Goal: Task Accomplishment & Management: Use online tool/utility

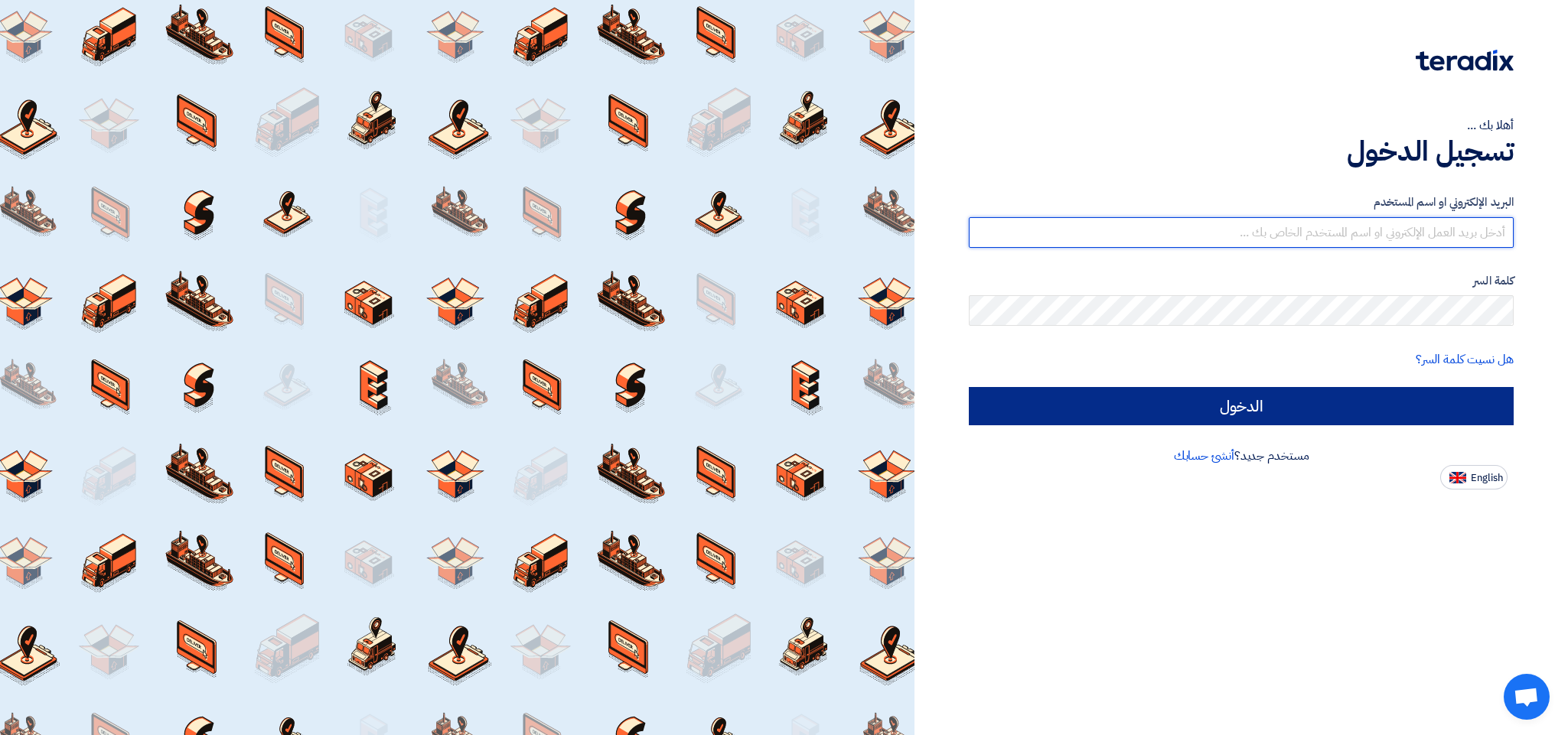
type input "[EMAIL_ADDRESS][DOMAIN_NAME]"
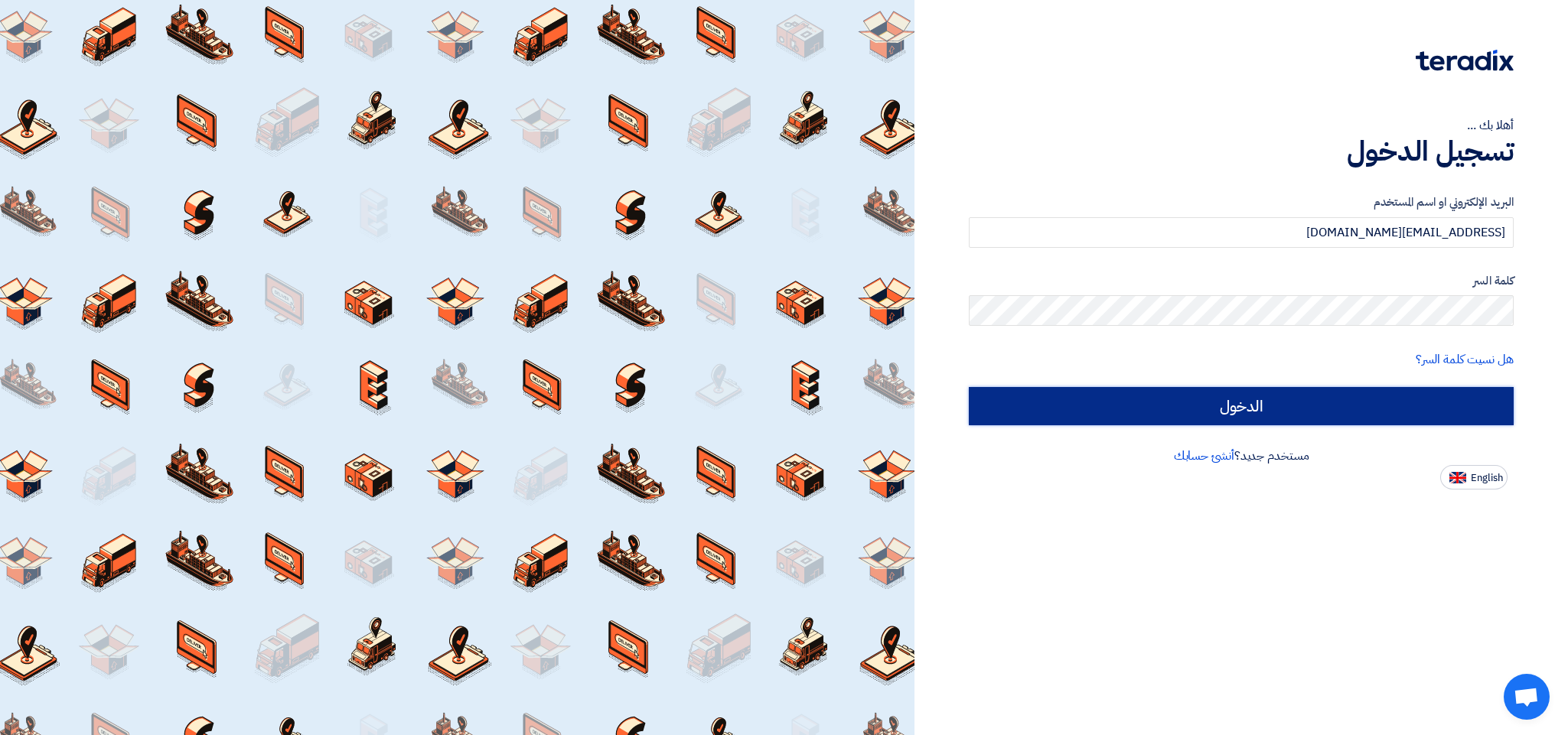
click at [1217, 416] on input "الدخول" at bounding box center [1241, 406] width 545 height 39
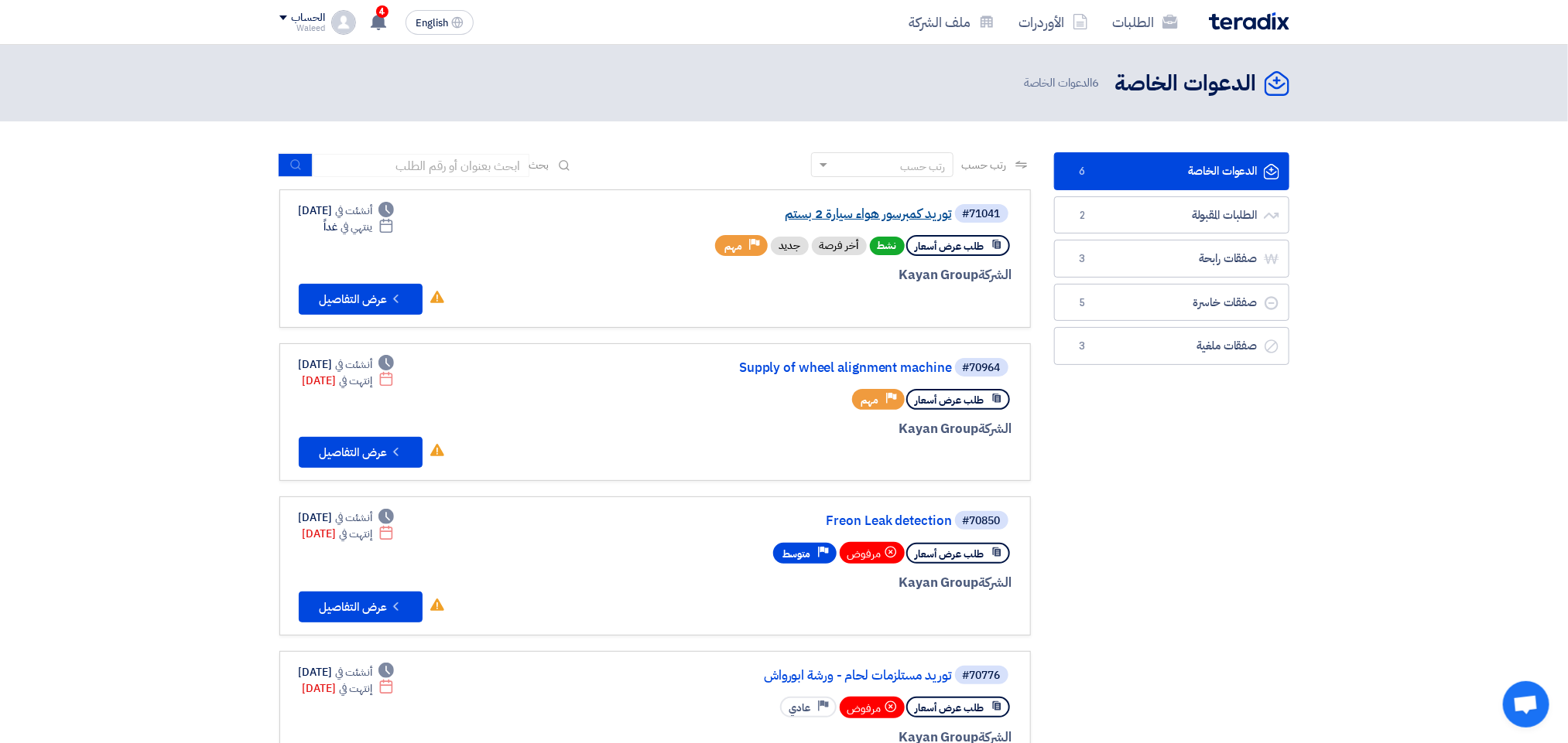
click at [827, 213] on link "توريد كمبرسور هواء سيارة 2 بستم" at bounding box center [797, 213] width 310 height 14
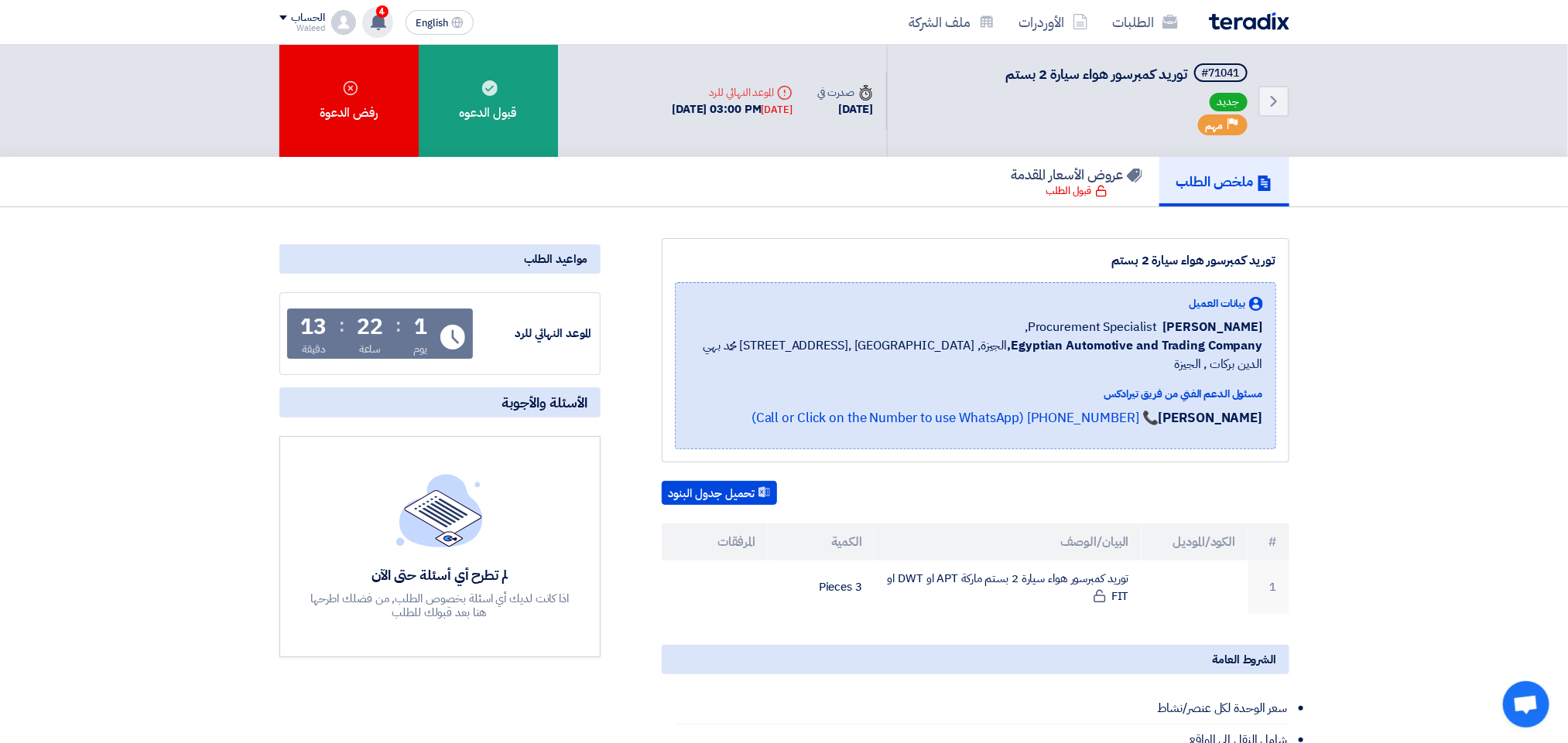
click at [381, 23] on use at bounding box center [378, 21] width 16 height 17
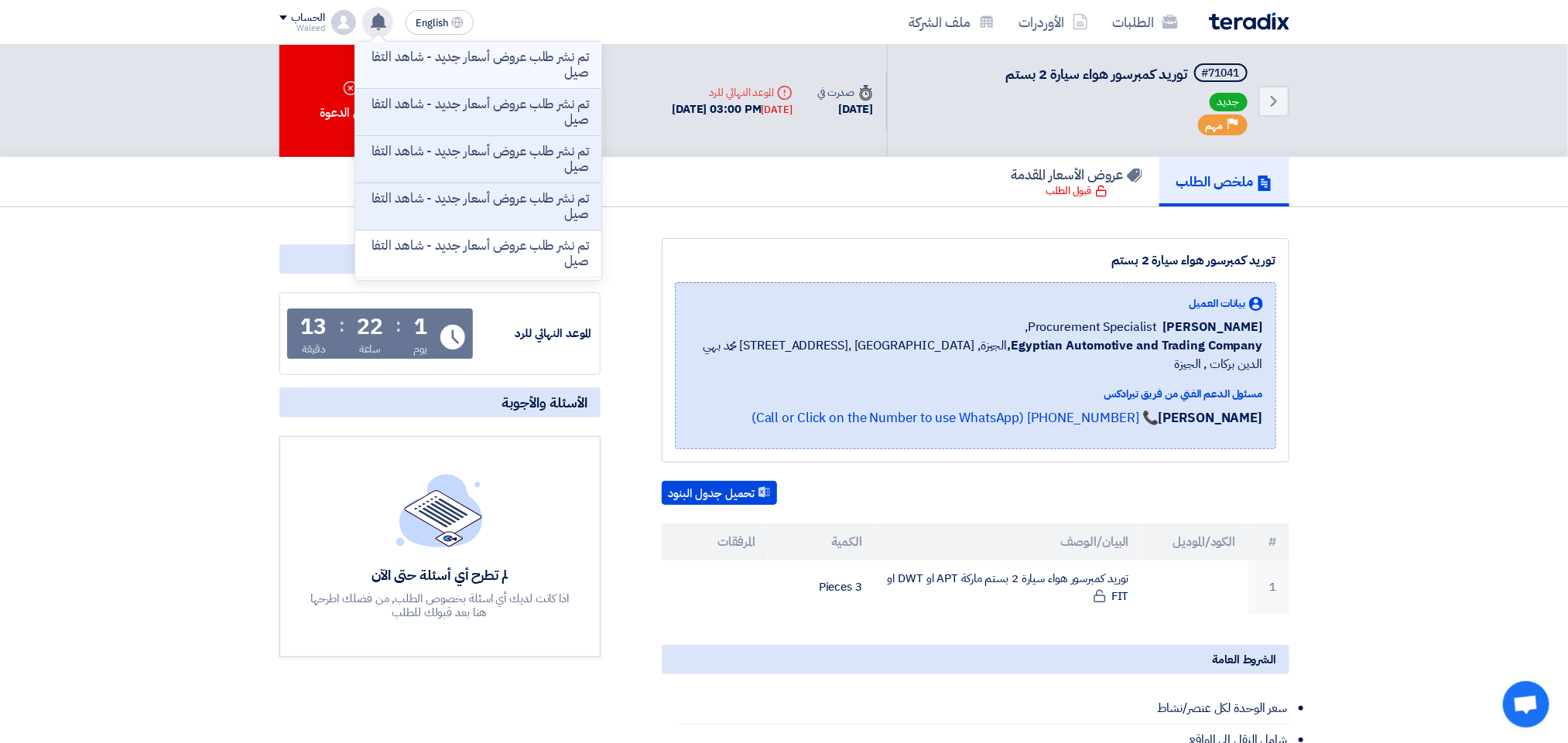
click at [528, 63] on p "تم نشر طلب عروض أسعار جديد - شاهد التفاصيل" at bounding box center [478, 64] width 222 height 31
